Goal: Information Seeking & Learning: Learn about a topic

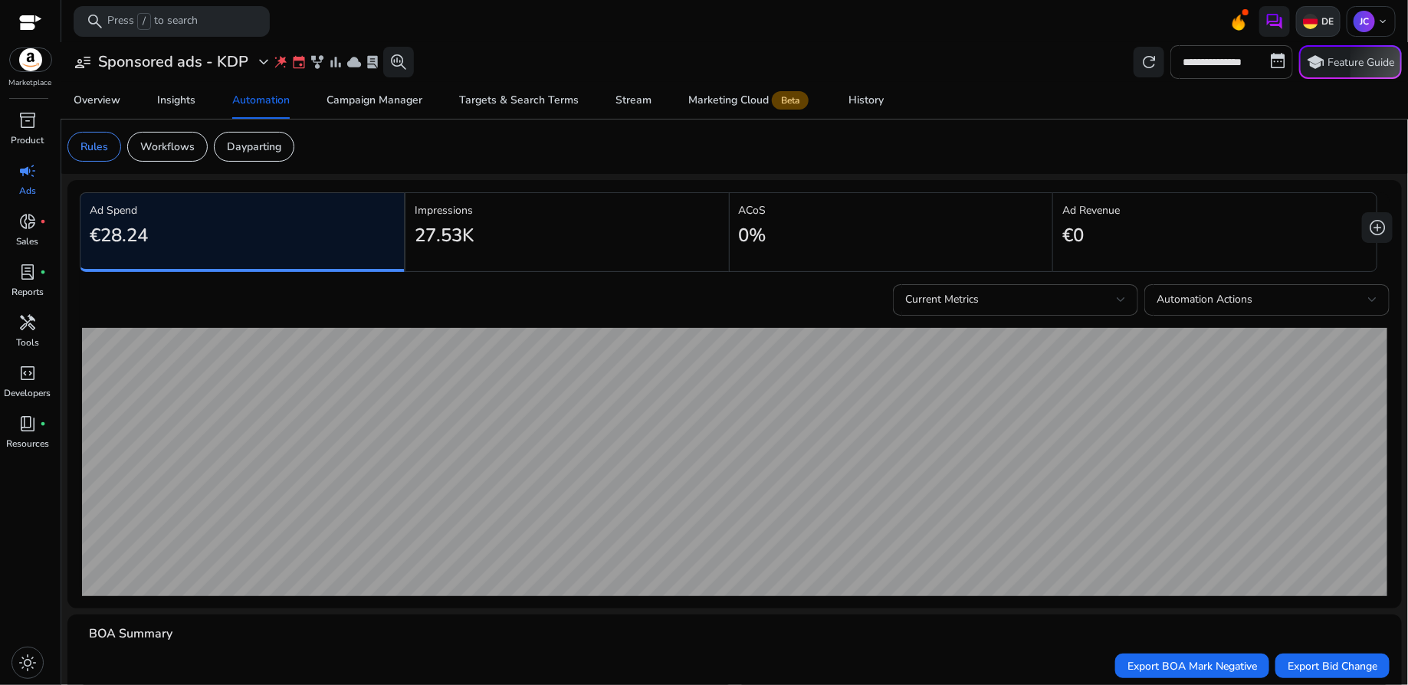
click at [1309, 26] on img at bounding box center [1310, 21] width 15 height 15
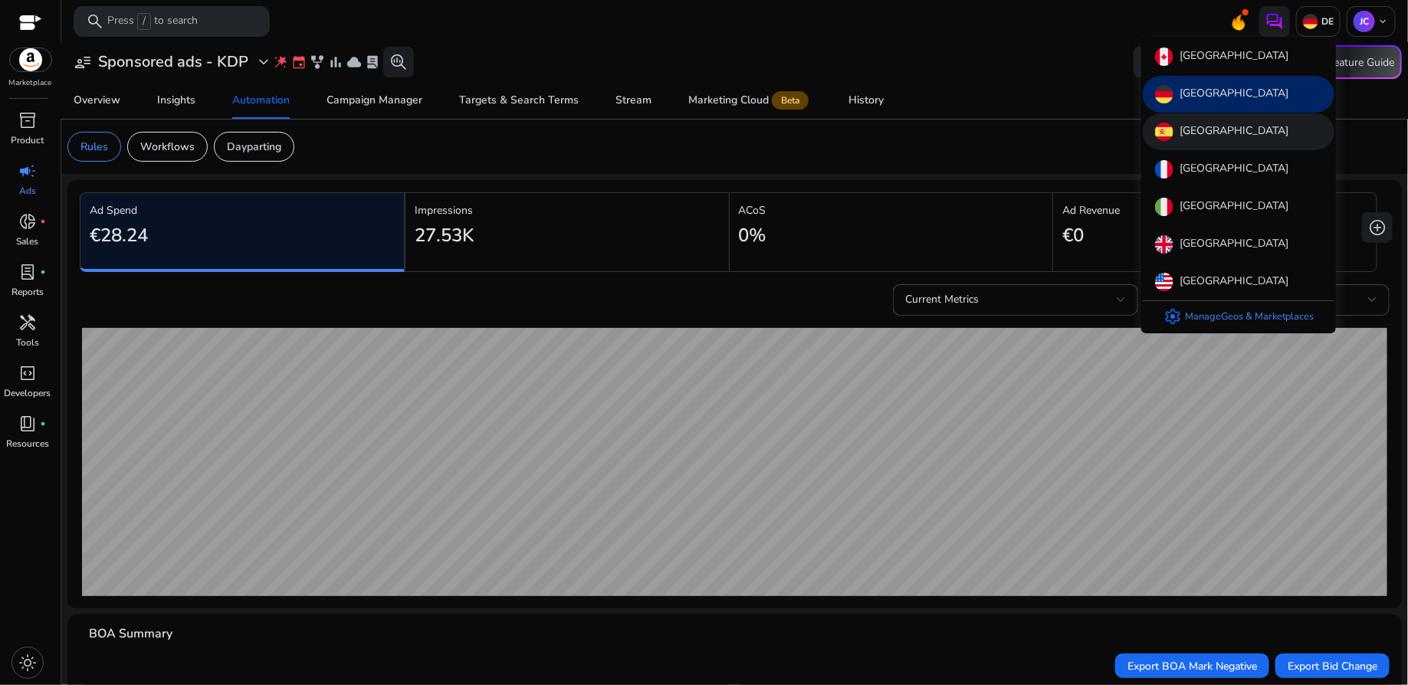
click at [1218, 128] on div "[GEOGRAPHIC_DATA]" at bounding box center [1238, 131] width 192 height 37
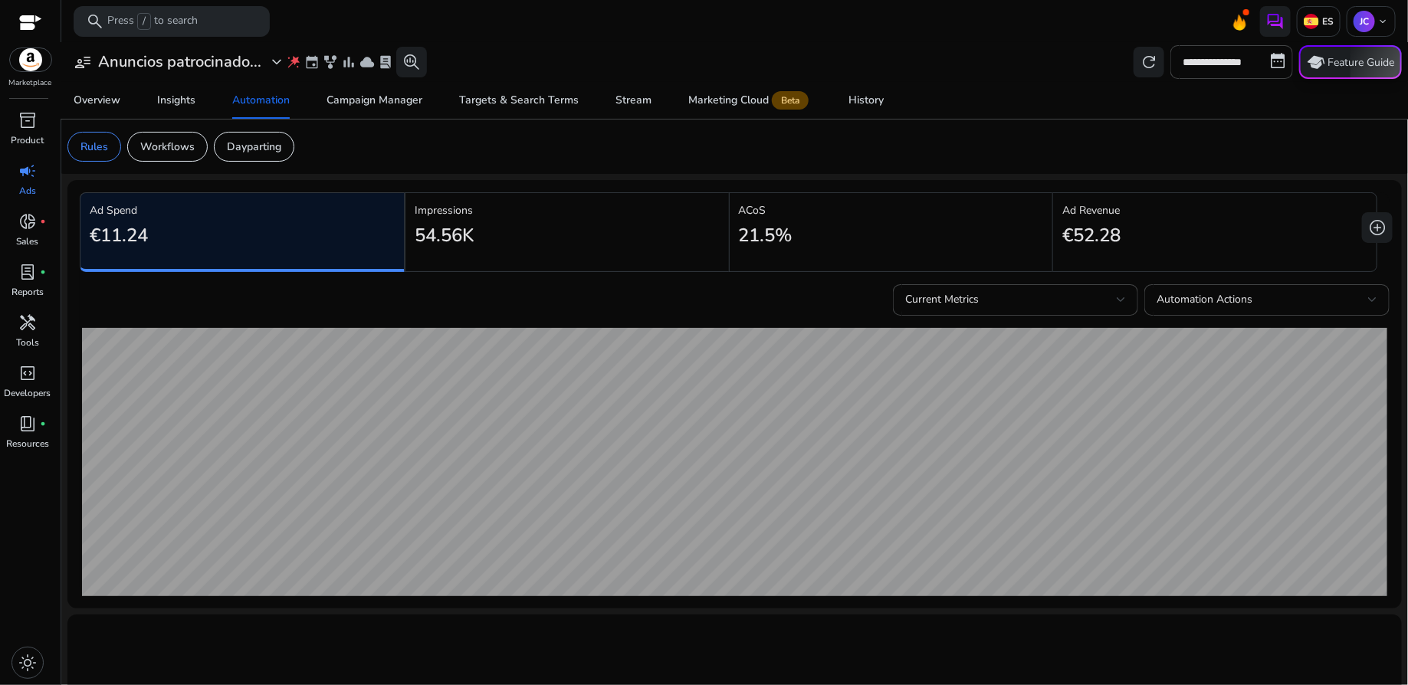
click at [1351, 60] on button "school Feature Guide" at bounding box center [1350, 62] width 103 height 34
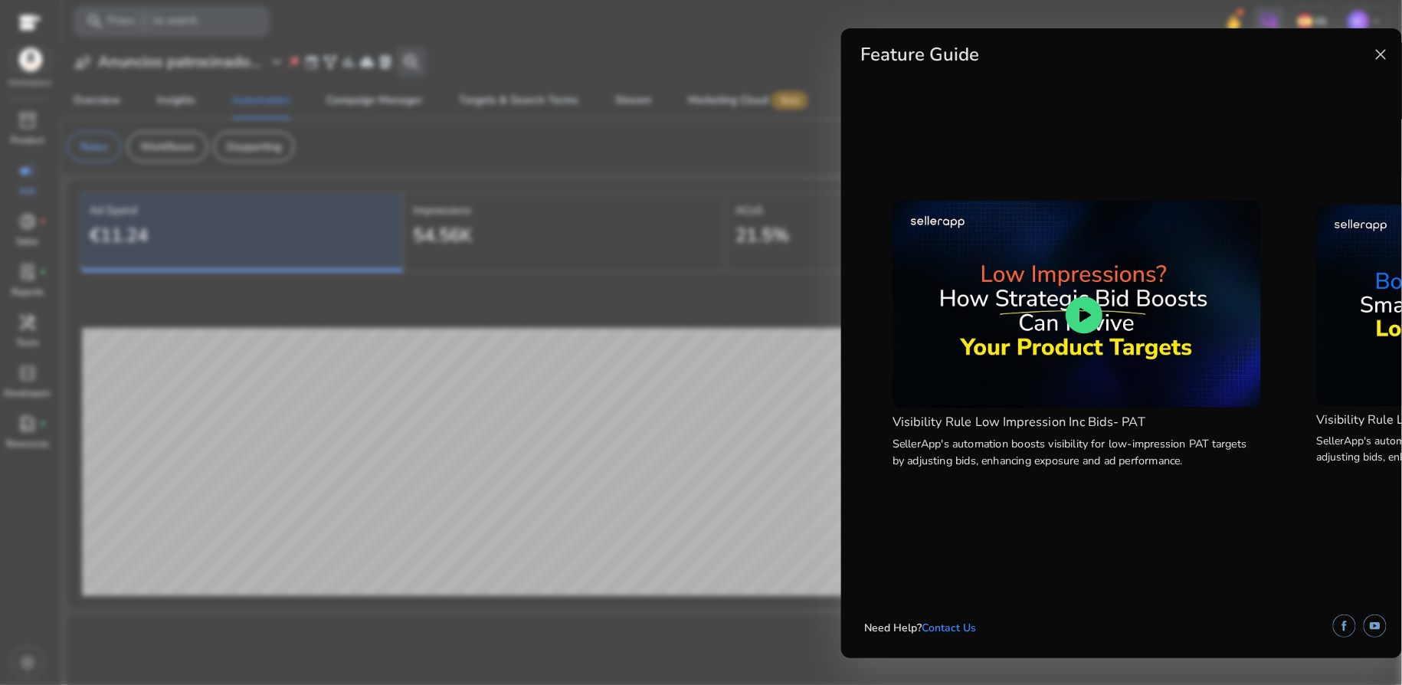
click at [1086, 310] on span "play_circle" at bounding box center [1085, 315] width 44 height 44
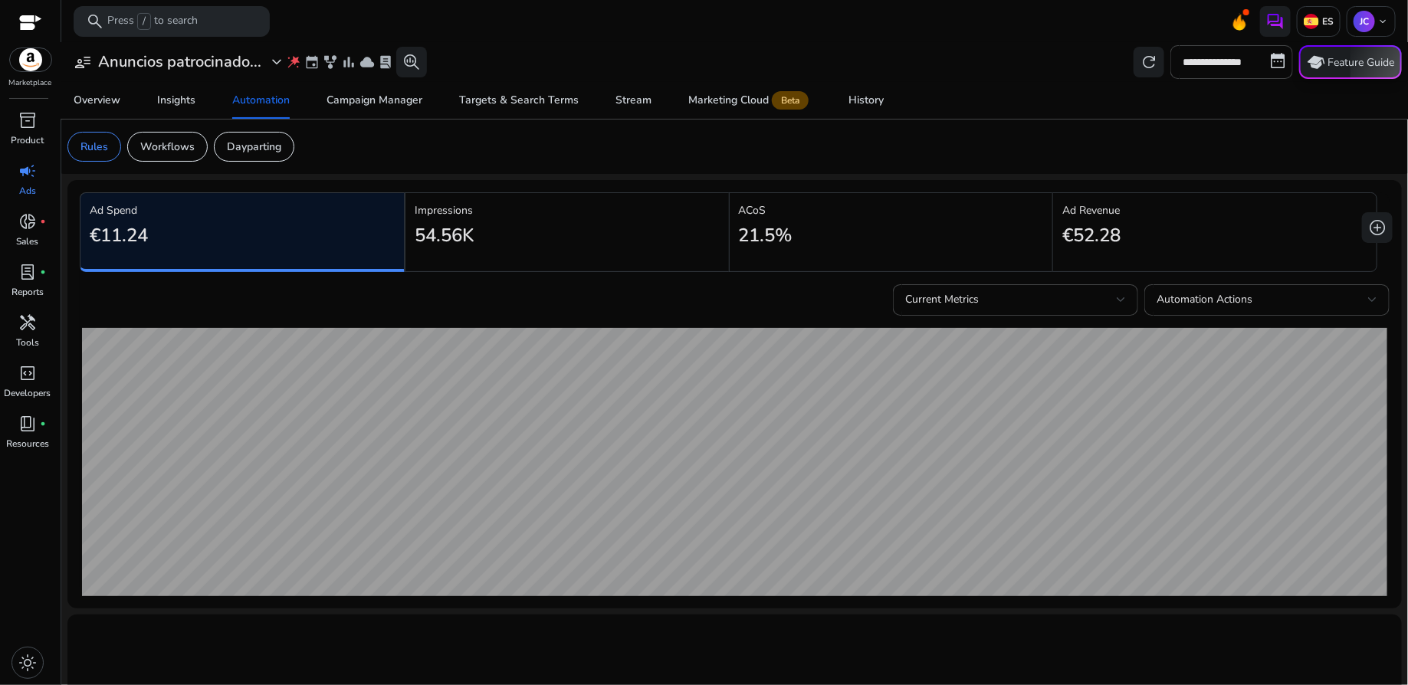
click at [1362, 67] on button "school Feature Guide" at bounding box center [1350, 62] width 103 height 34
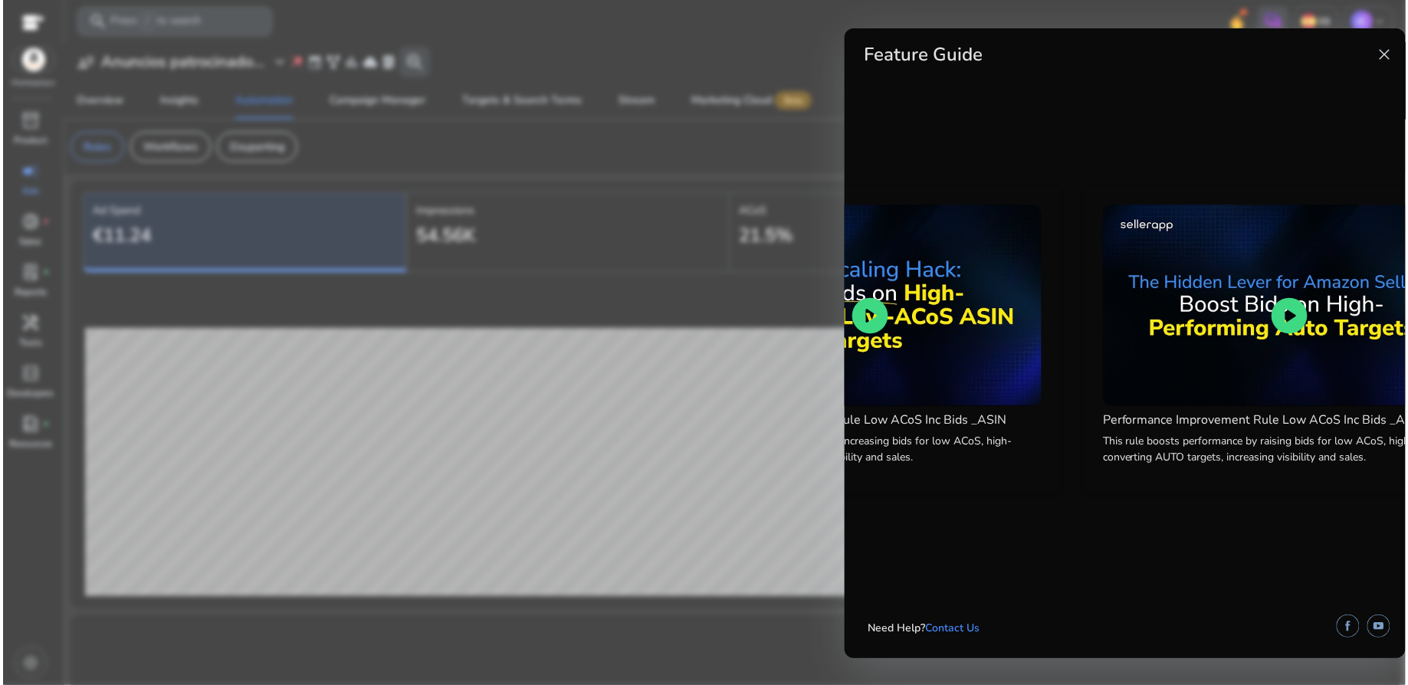
scroll to position [0, 1560]
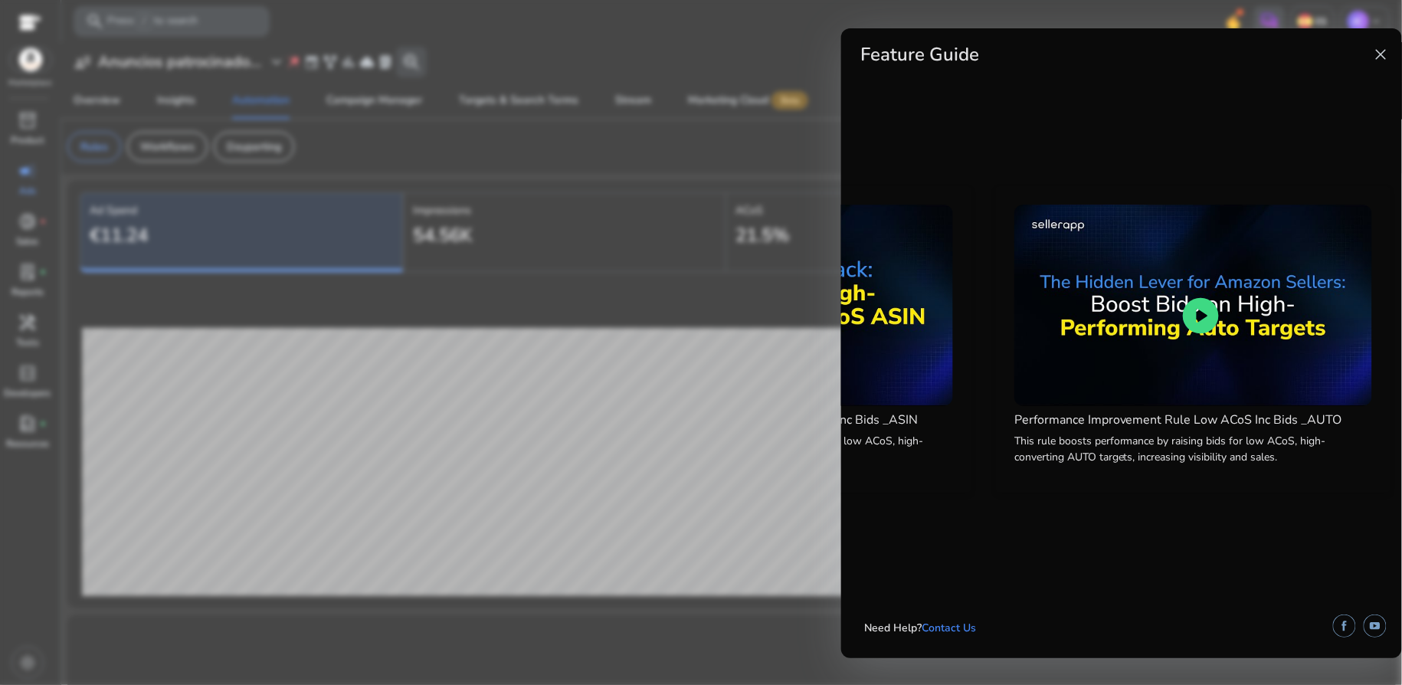
click at [1391, 46] on span "close" at bounding box center [1381, 54] width 18 height 18
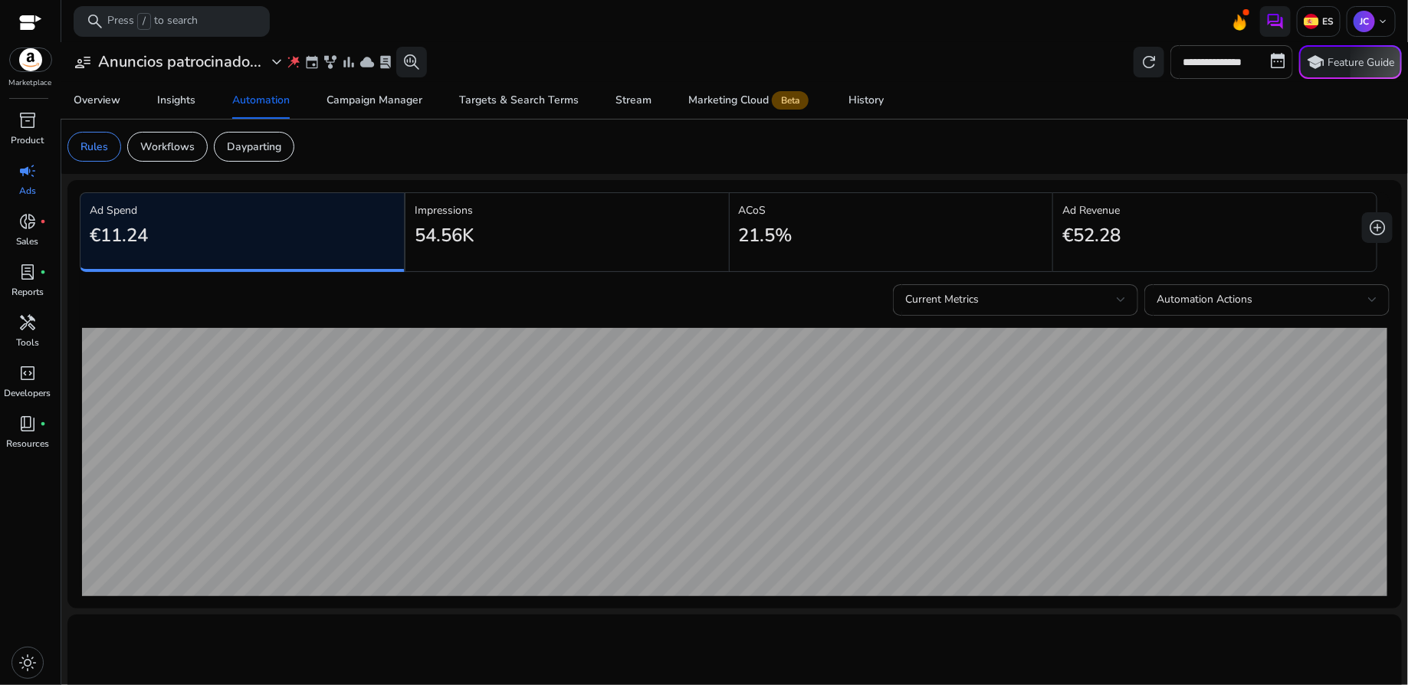
click at [30, 179] on span "campaign" at bounding box center [27, 171] width 18 height 18
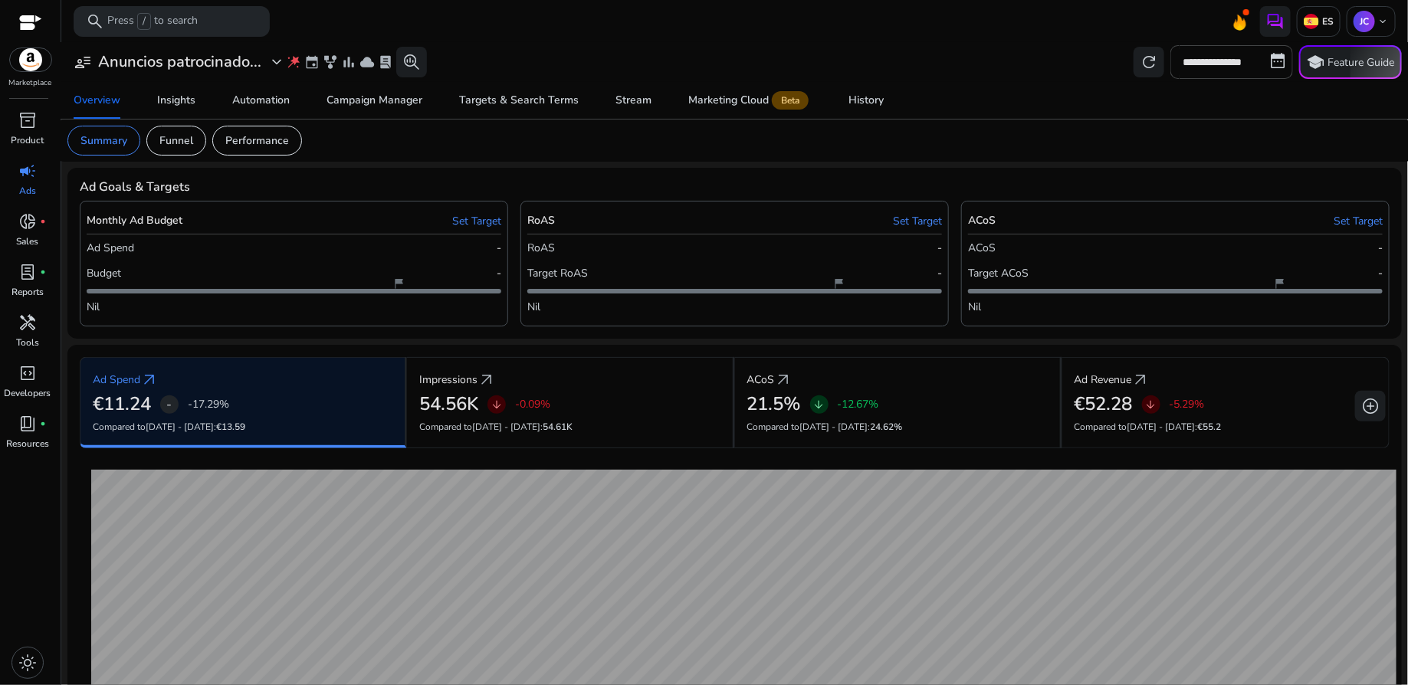
scroll to position [15, 0]
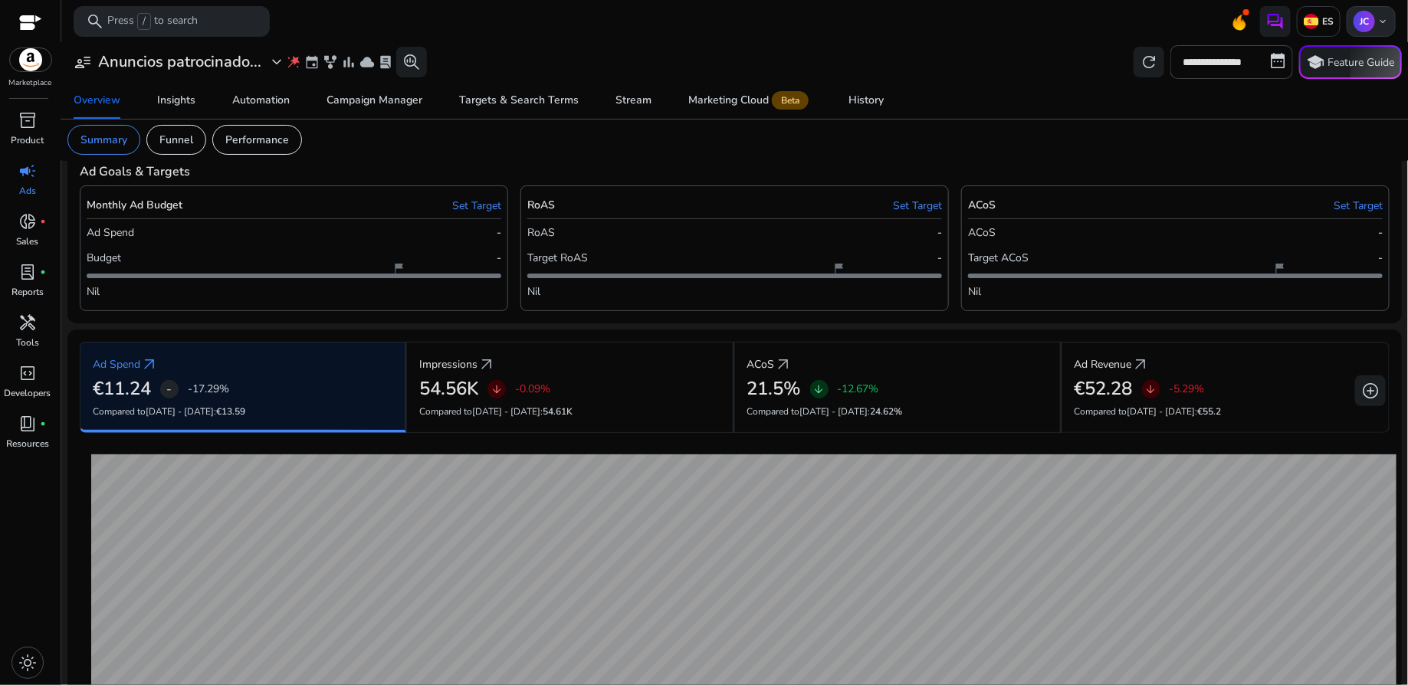
click at [1376, 25] on span "keyboard_arrow_down" at bounding box center [1382, 21] width 12 height 12
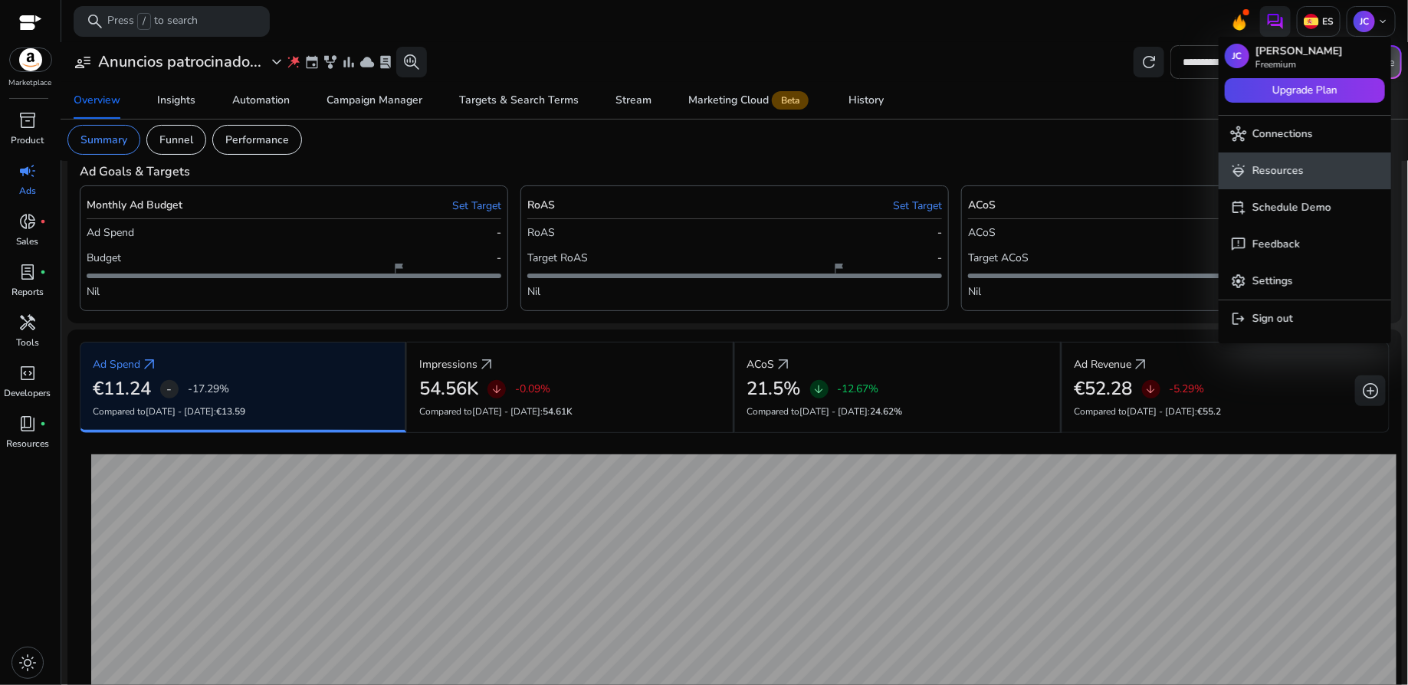
click at [1293, 181] on button "diamond_shine Resources" at bounding box center [1304, 170] width 172 height 37
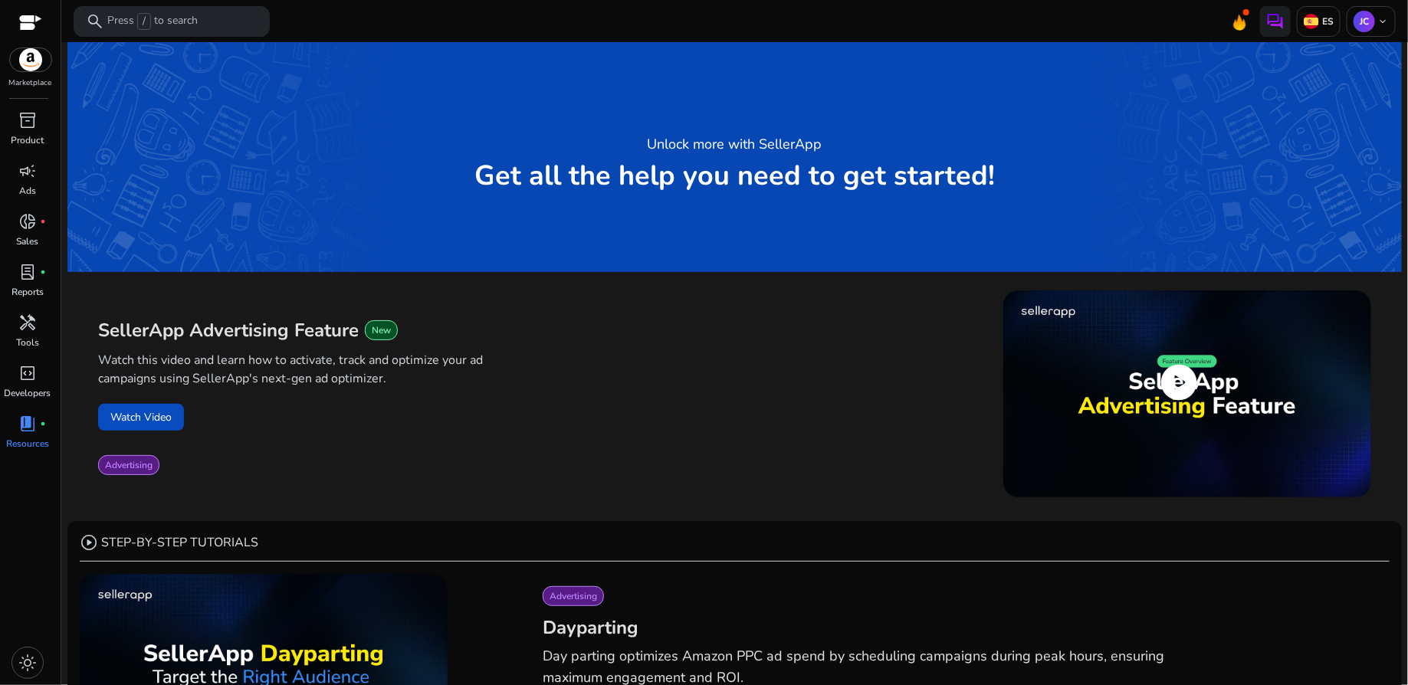
click at [1175, 379] on span "play_circle" at bounding box center [1179, 382] width 43 height 43
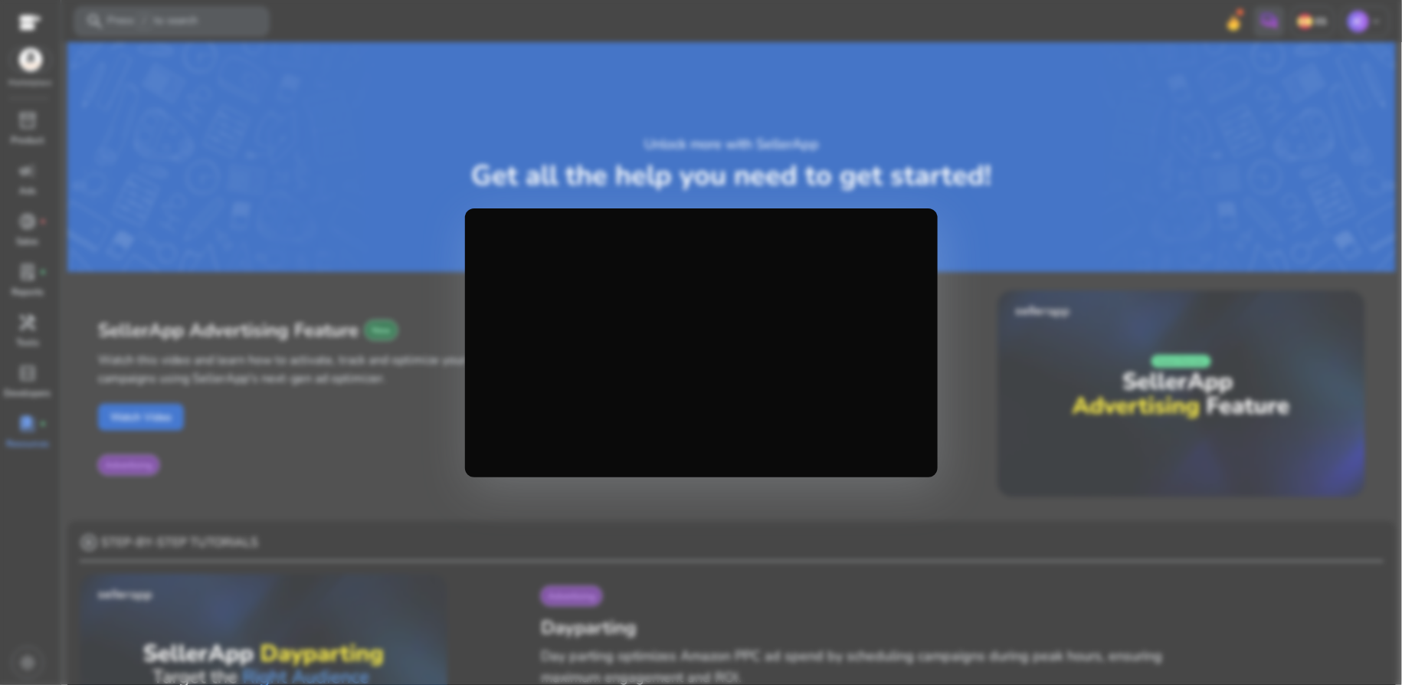
click at [467, 195] on div at bounding box center [701, 342] width 1402 height 685
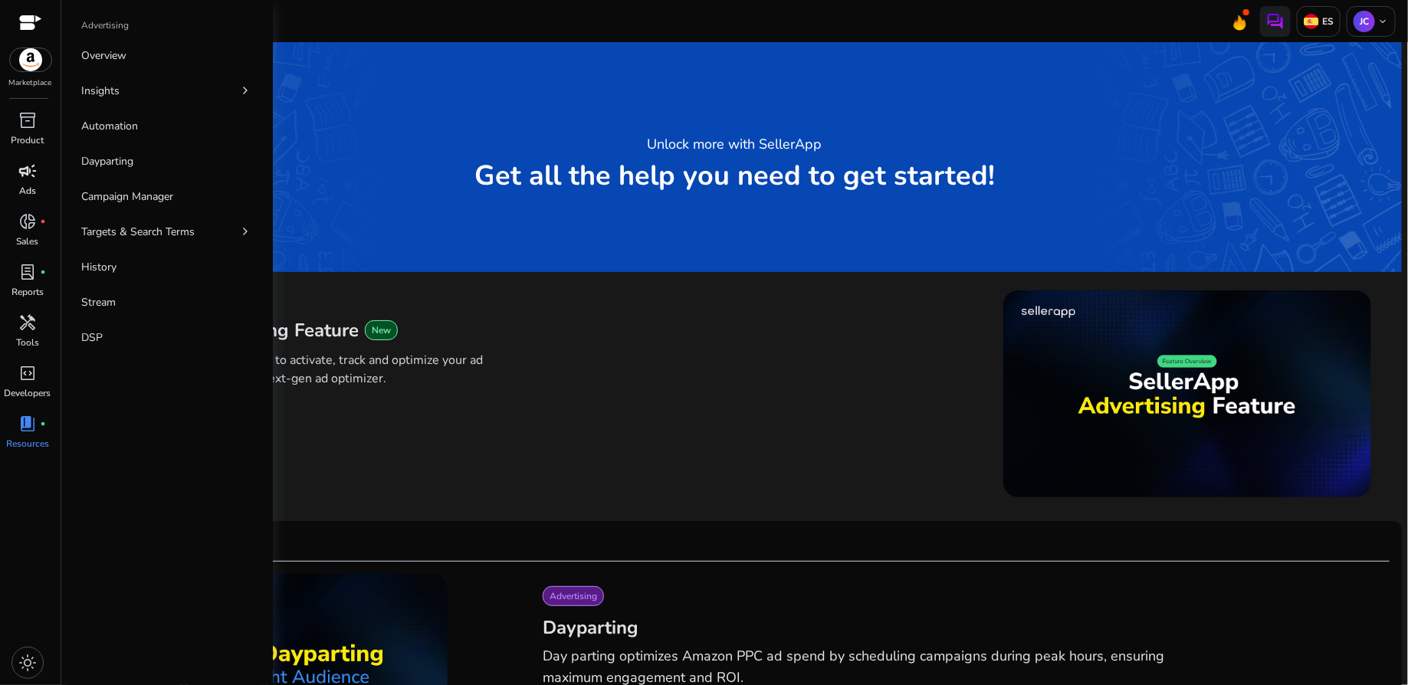
click at [24, 188] on p "Ads" at bounding box center [27, 191] width 17 height 14
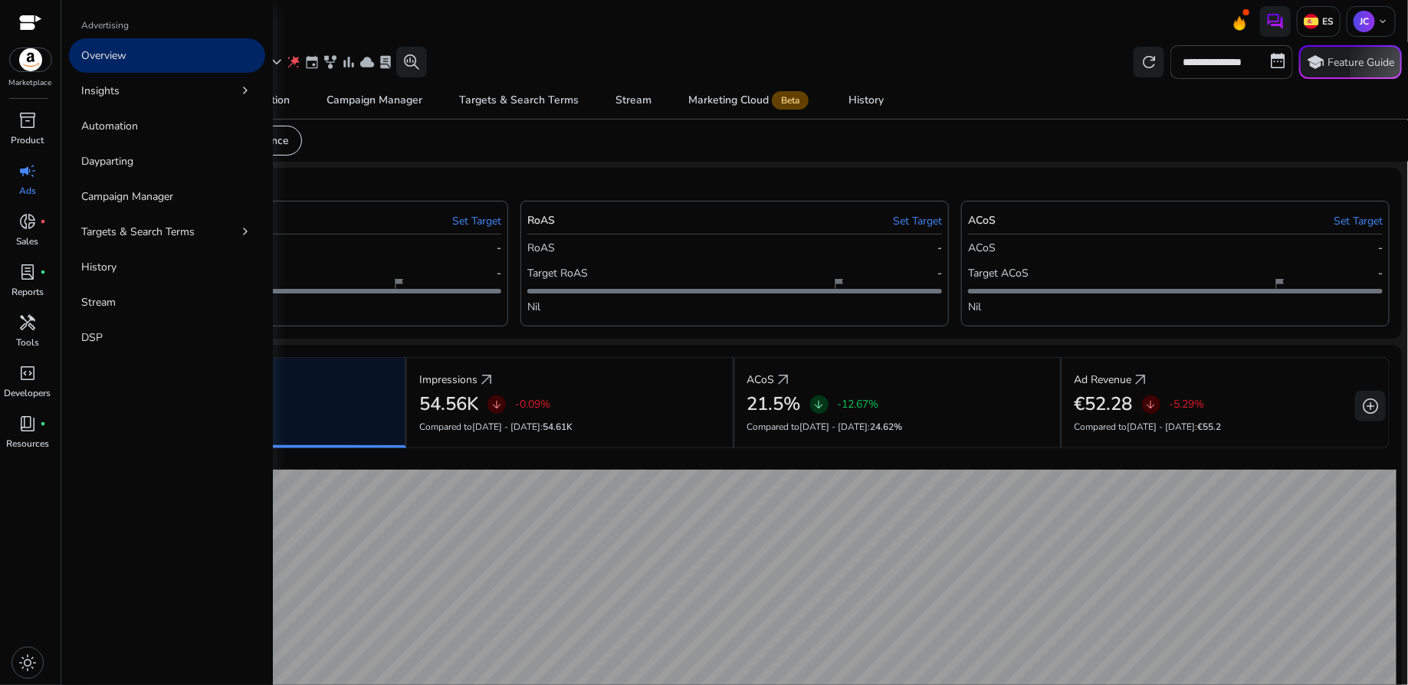
click at [25, 182] on div "campaign" at bounding box center [27, 171] width 43 height 25
click at [93, 133] on p "Automation" at bounding box center [109, 126] width 57 height 16
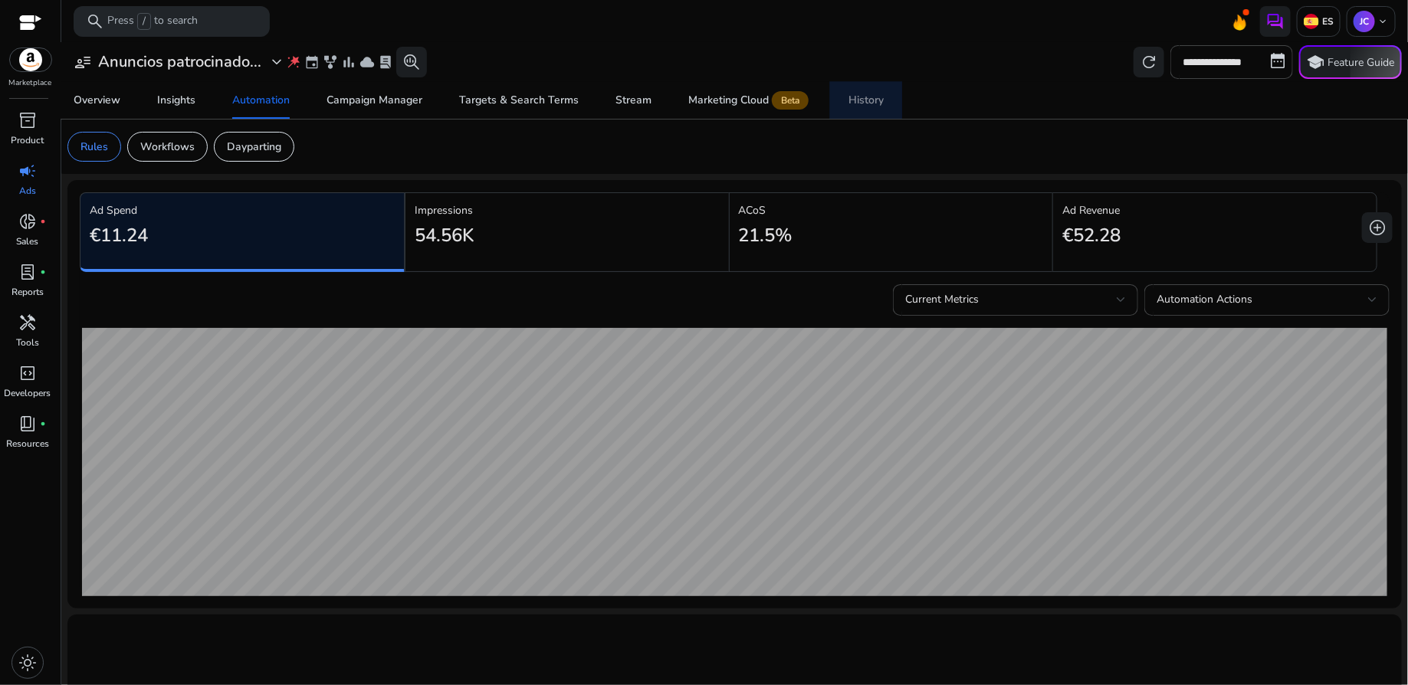
click at [864, 101] on div "History" at bounding box center [865, 100] width 35 height 11
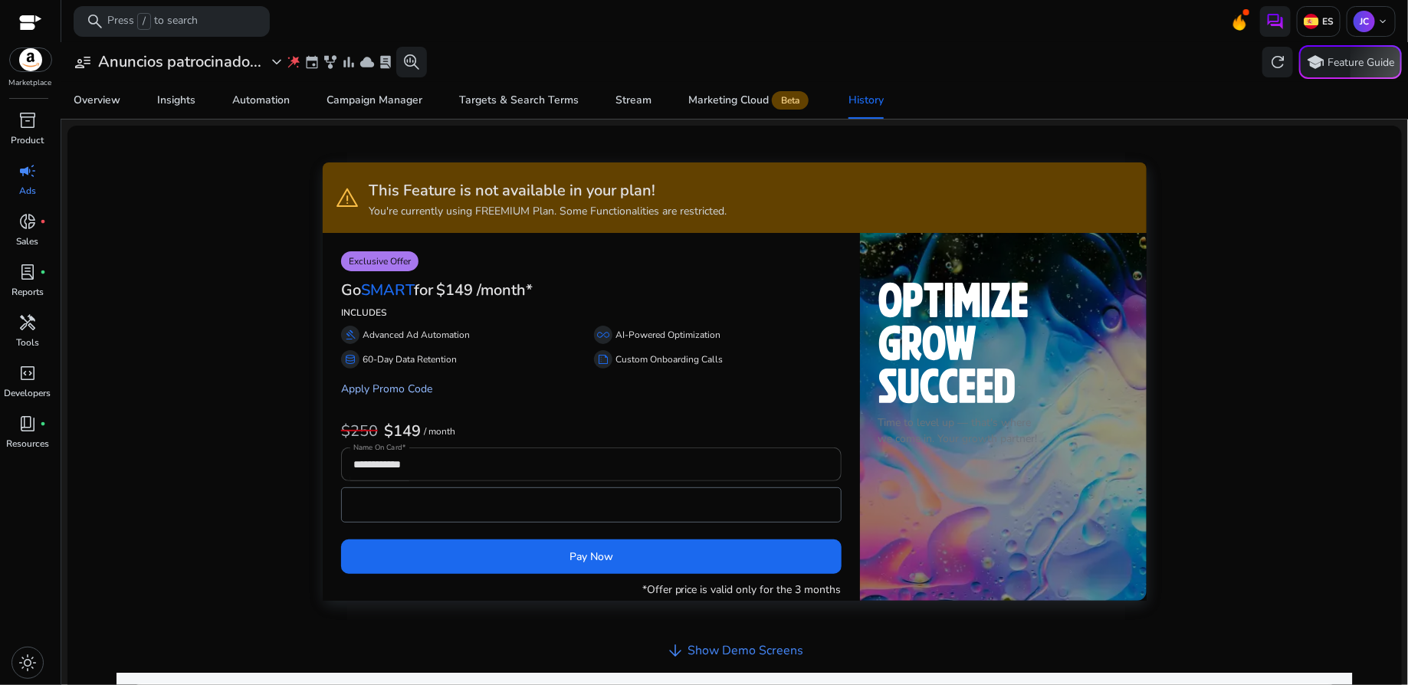
click at [416, 388] on link "Apply Promo Code" at bounding box center [386, 389] width 91 height 15
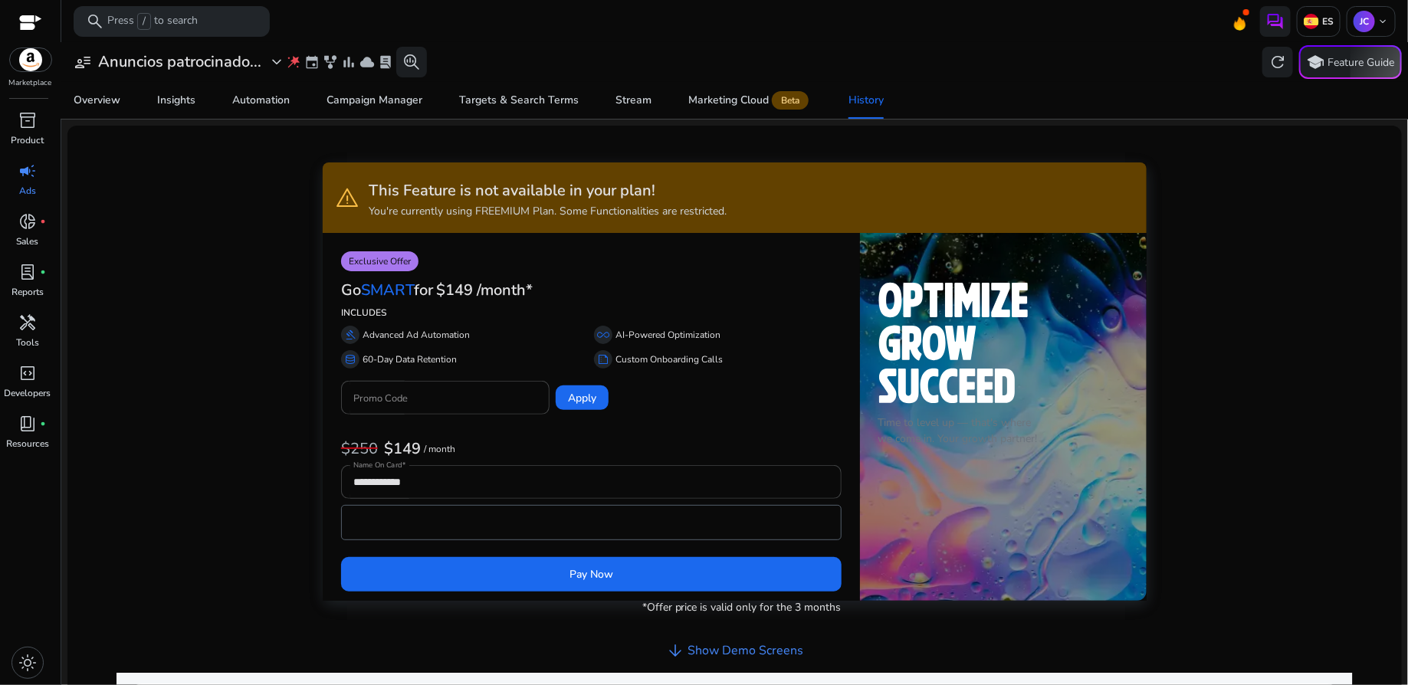
click at [652, 289] on div "Go SMART for $149 /month*" at bounding box center [591, 288] width 500 height 34
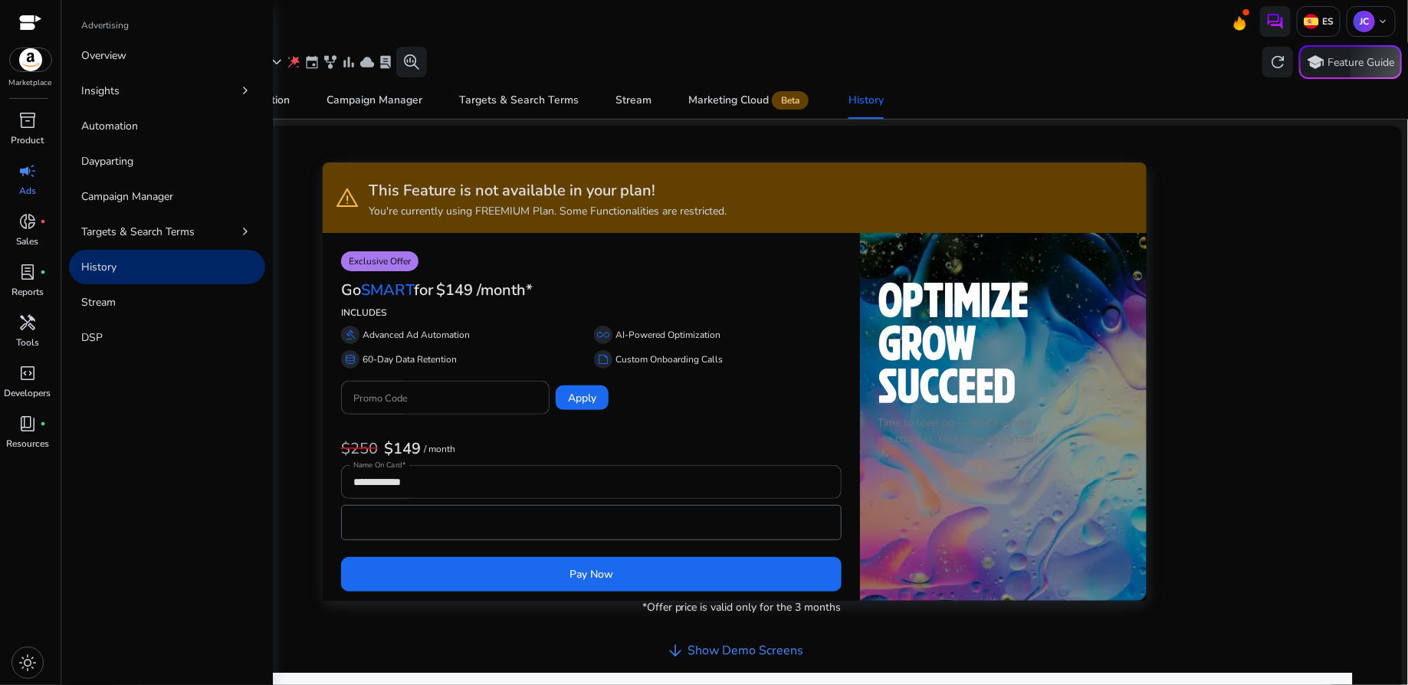
click at [23, 184] on p "Ads" at bounding box center [27, 191] width 17 height 14
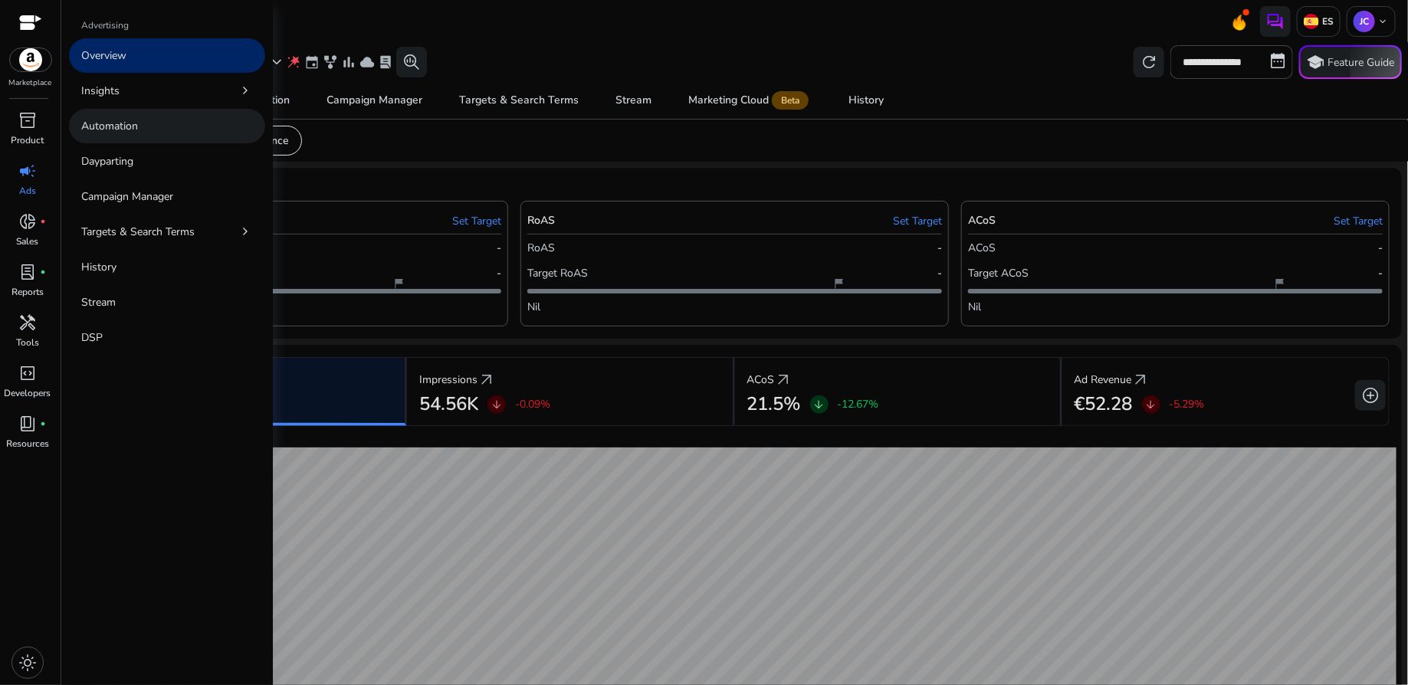
click at [118, 133] on p "Automation" at bounding box center [109, 126] width 57 height 16
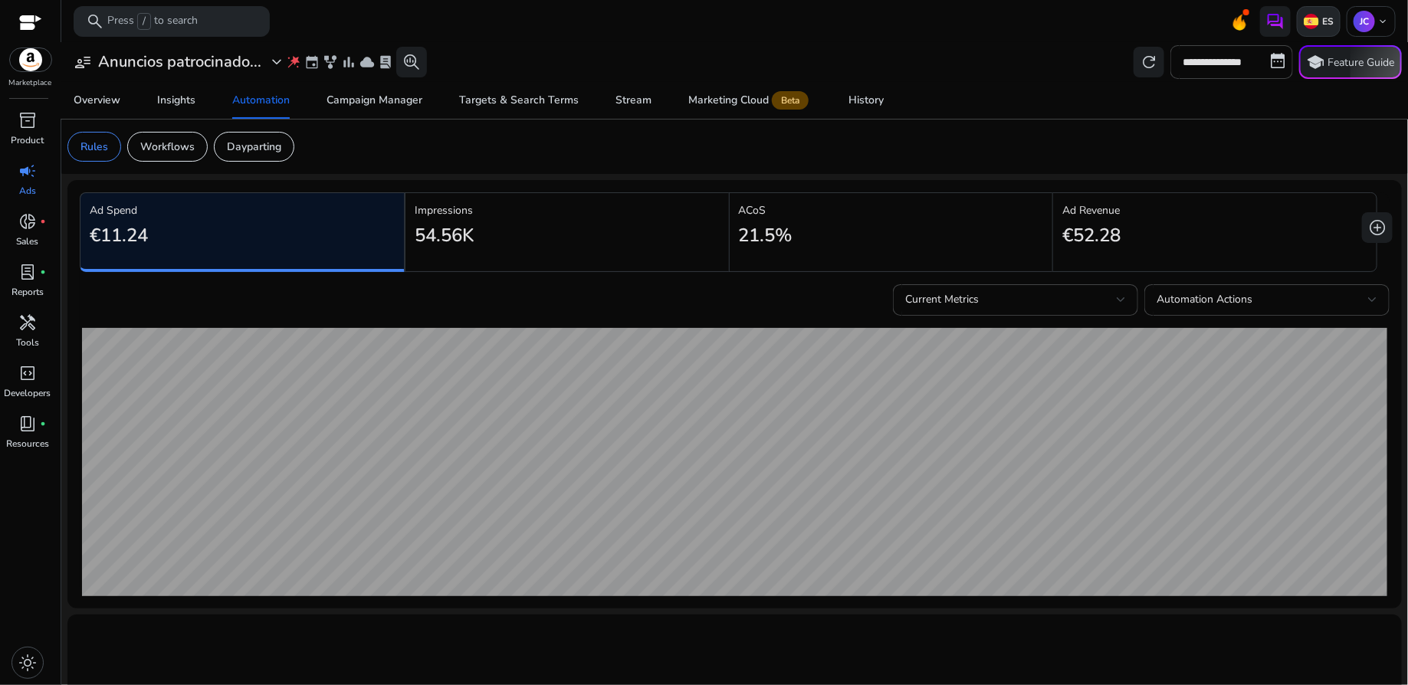
click at [1319, 27] on p "ES" at bounding box center [1326, 21] width 15 height 12
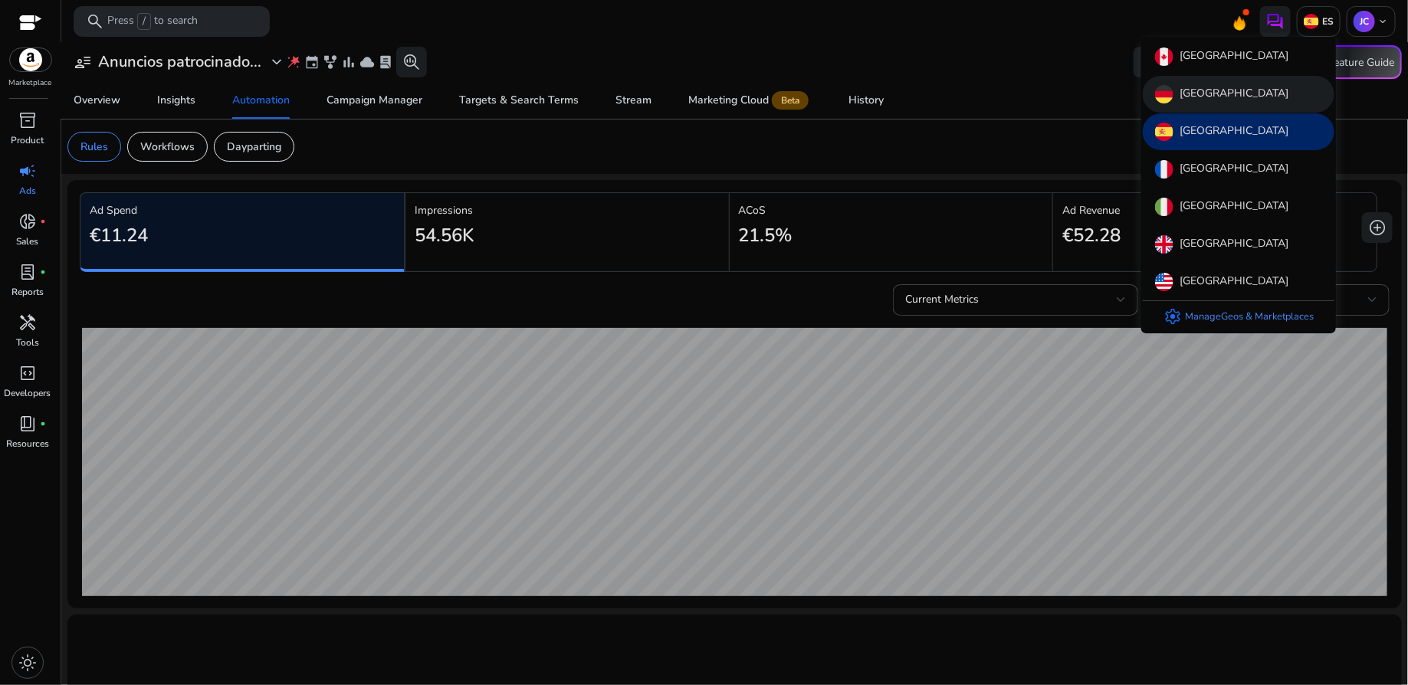
click at [1204, 90] on p "[GEOGRAPHIC_DATA]" at bounding box center [1233, 94] width 109 height 18
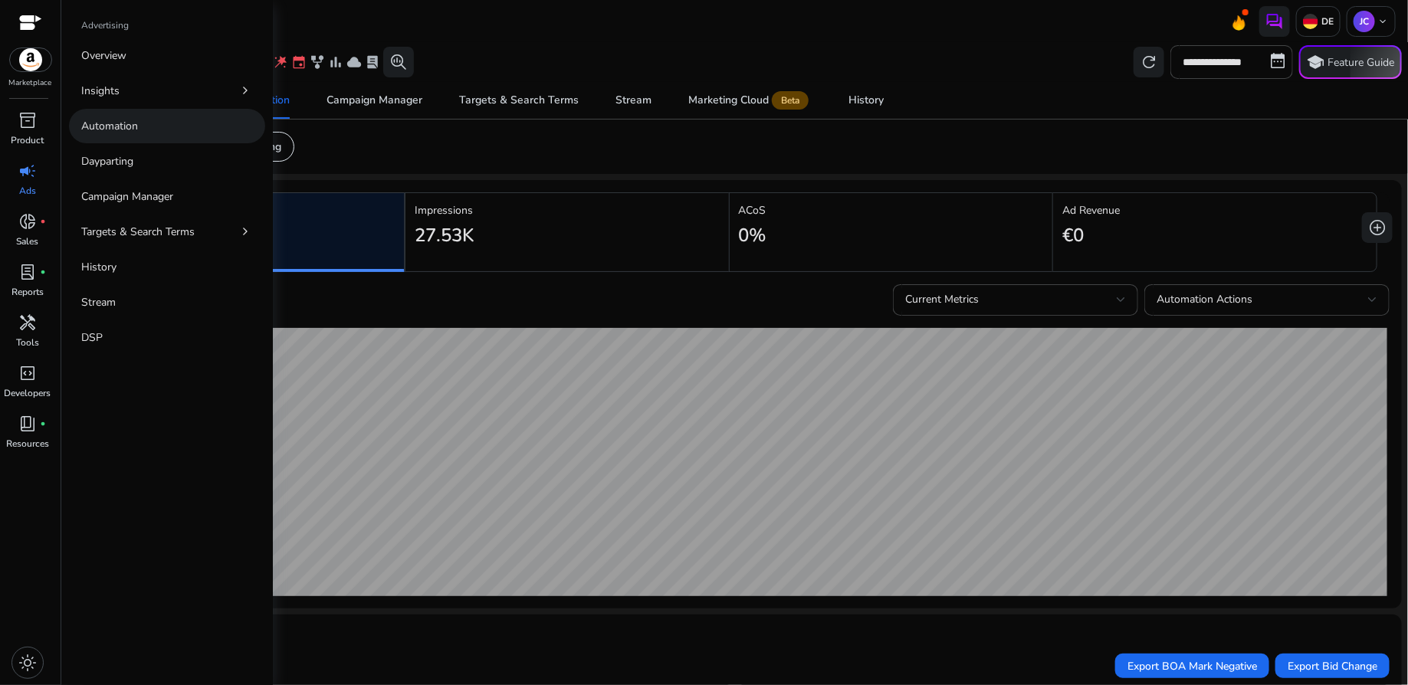
click at [110, 132] on p "Automation" at bounding box center [109, 126] width 57 height 16
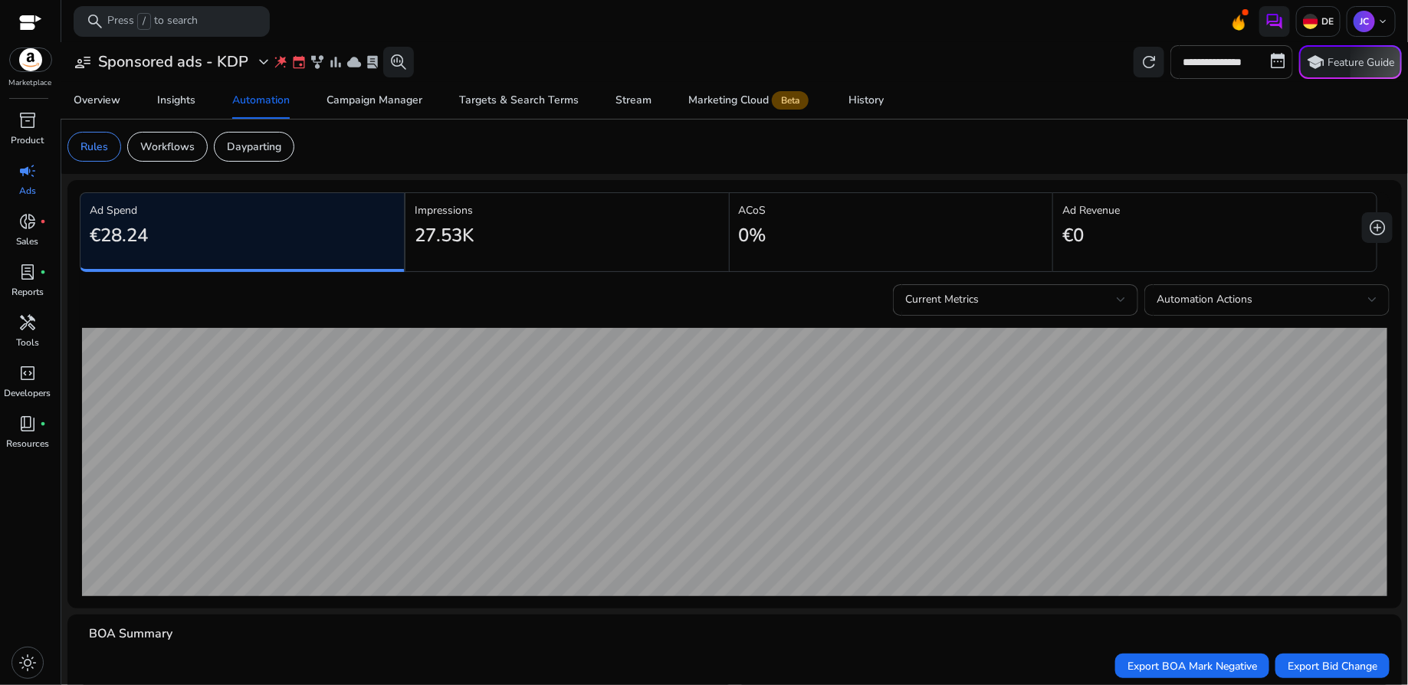
click at [1368, 304] on div at bounding box center [1372, 299] width 9 height 18
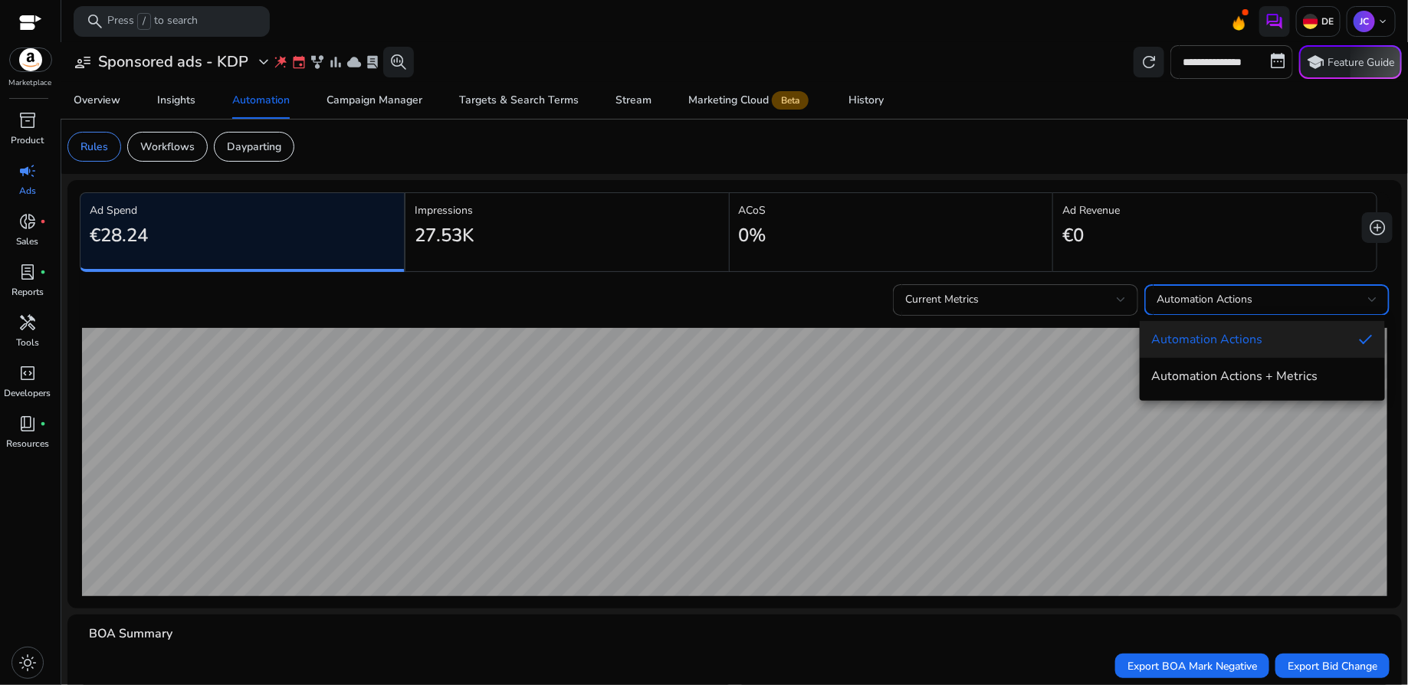
click at [1123, 307] on div at bounding box center [704, 342] width 1408 height 685
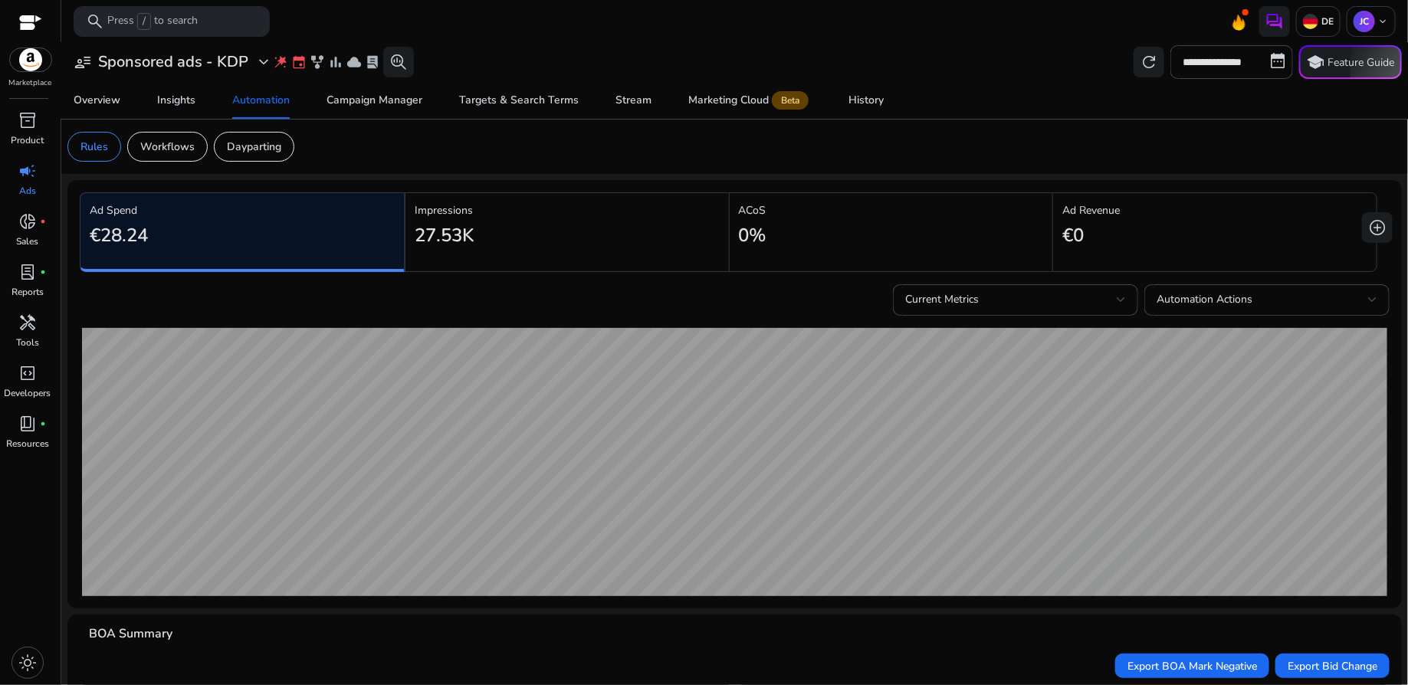
click at [1123, 307] on div "Current Metrics" at bounding box center [1015, 299] width 245 height 31
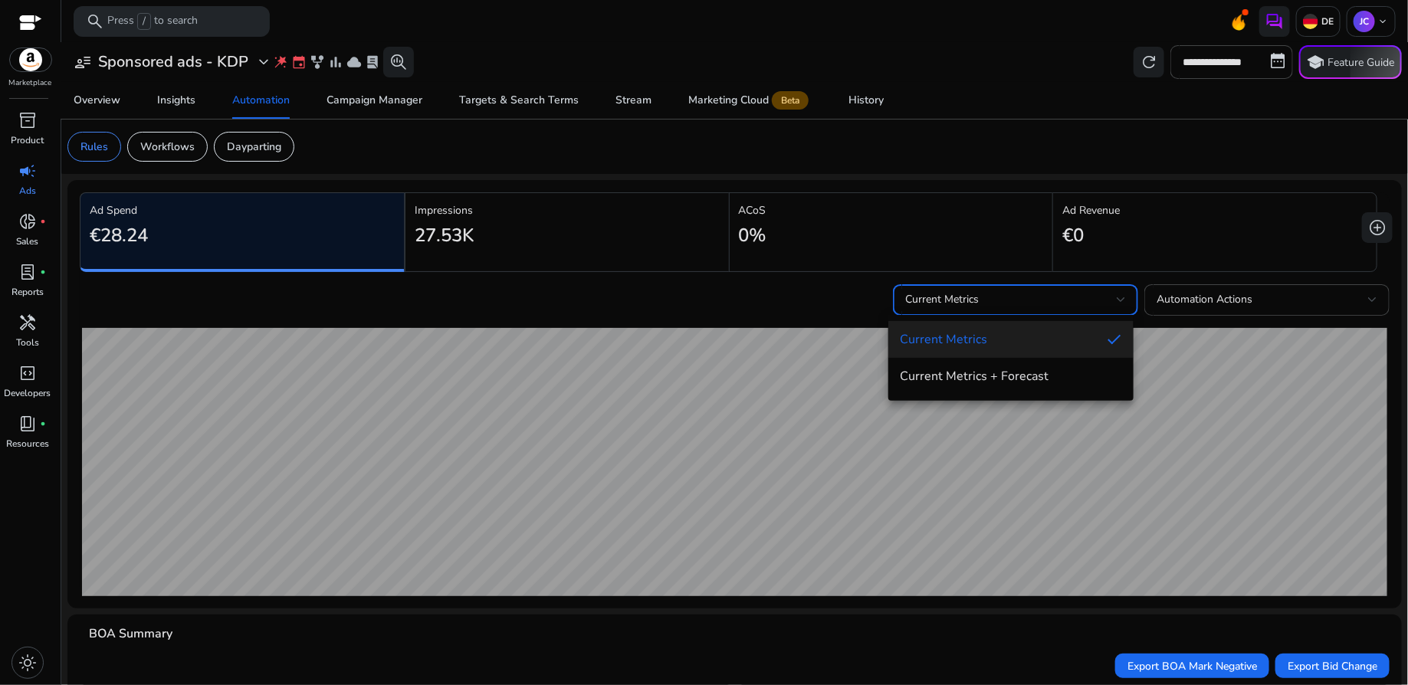
click at [1238, 28] on div at bounding box center [704, 342] width 1408 height 685
